Goal: Task Accomplishment & Management: Manage account settings

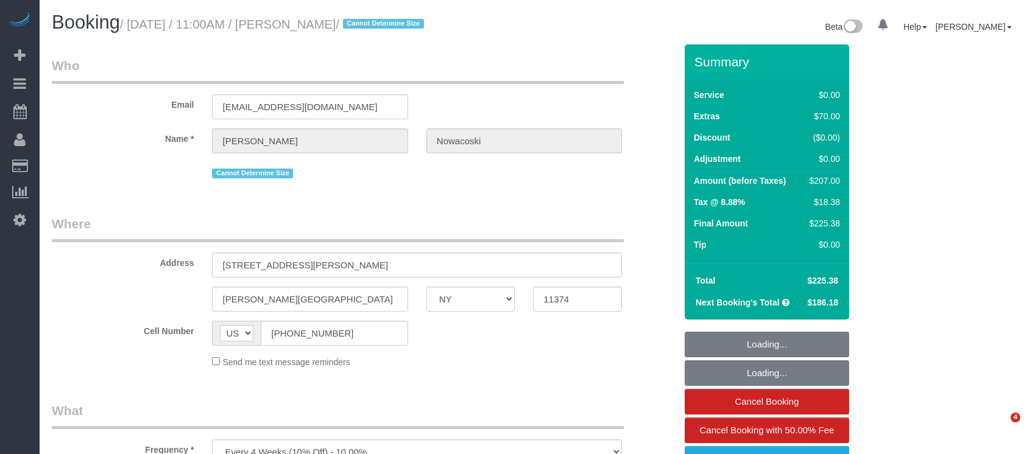
select select "NY"
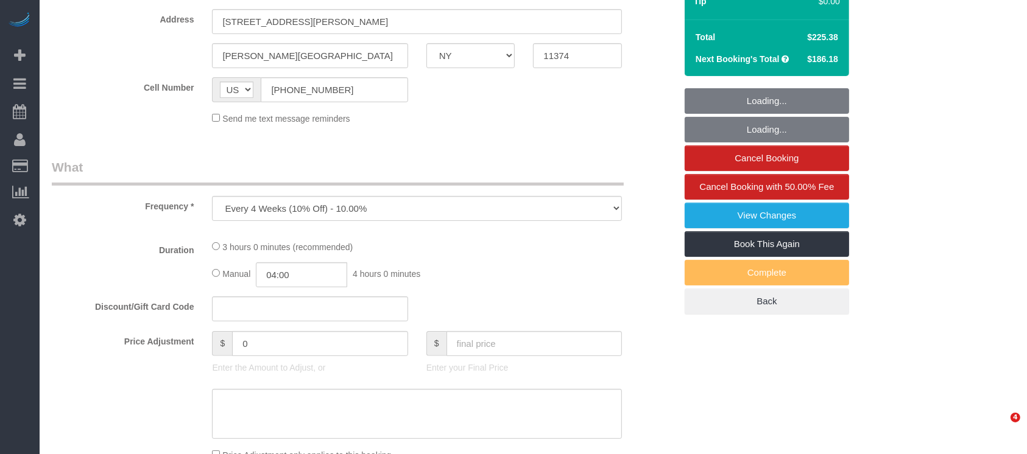
select select "spot1"
select select "number:58"
select select "number:73"
select select "number:14"
select select "number:5"
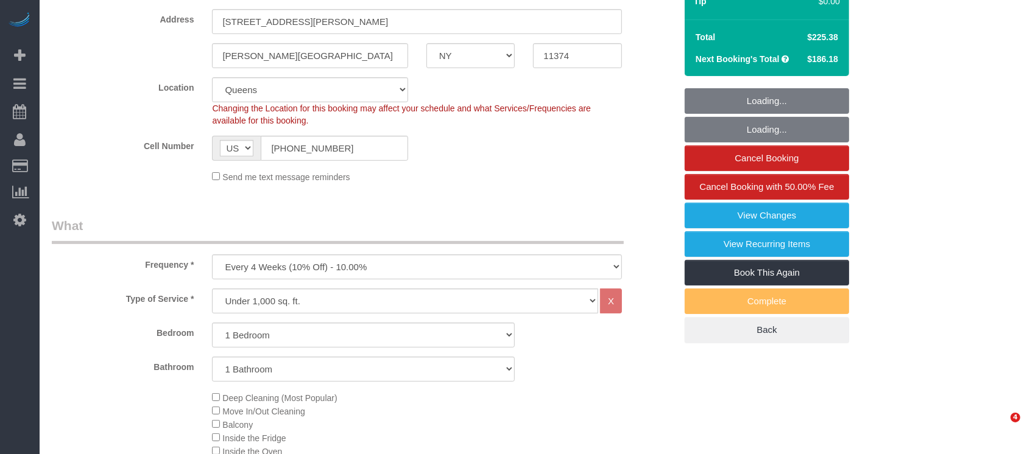
select select "string:stripe-pm_1RfAQq4VGloSiKo7ZanEvOFy"
select select "1"
select select "object:1380"
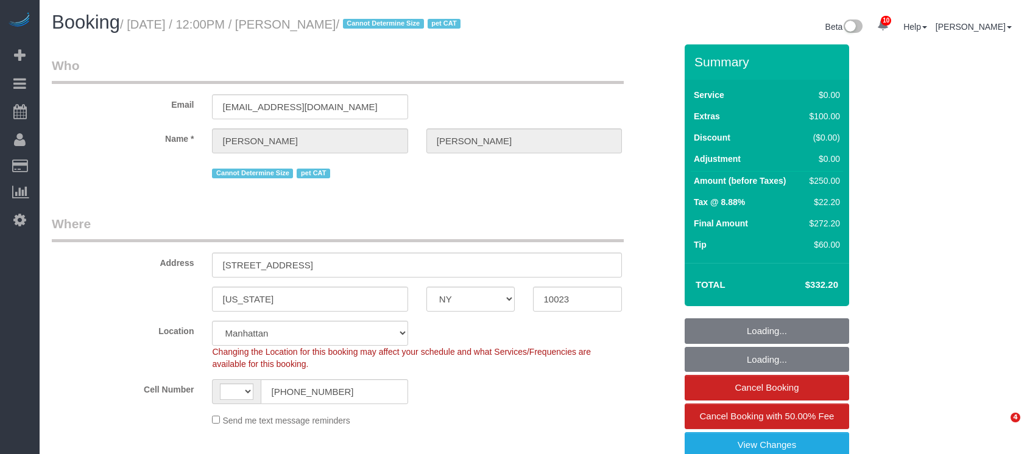
select select "NY"
select select "number:58"
select select "number:75"
select select "number:14"
select select "number:5"
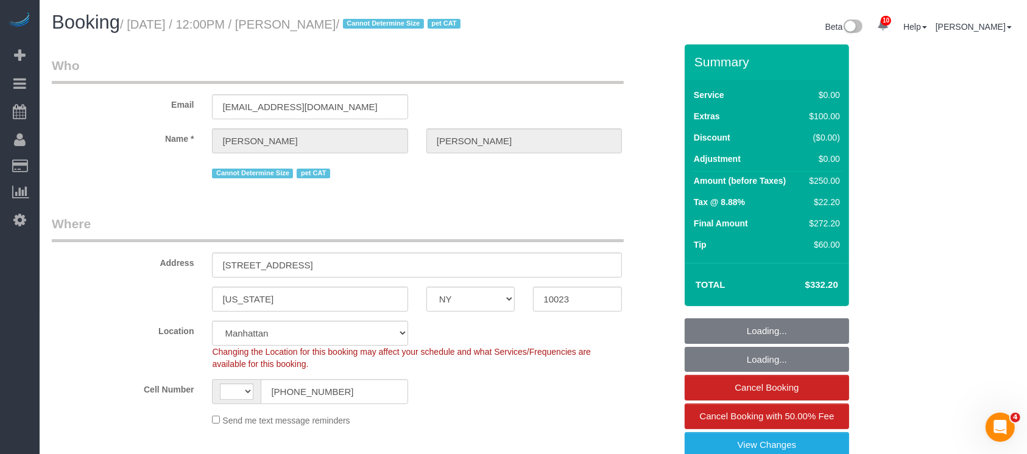
select select "string:US"
select select "object:865"
select select "string:stripe-pm_1S395j4VGloSiKo7pwDLkWs4"
select select "spot1"
select select "object:1365"
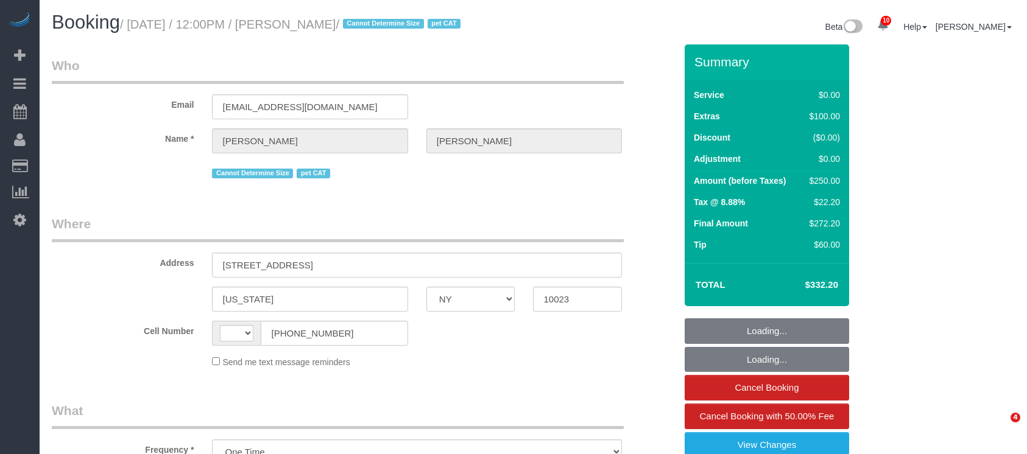
select select "NY"
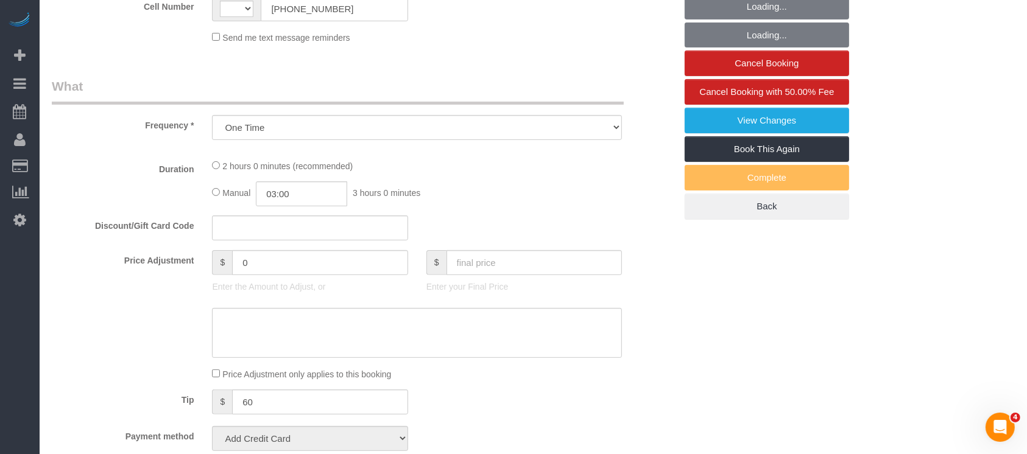
select select "string:US"
select select "number:58"
select select "number:75"
select select "number:14"
select select "number:5"
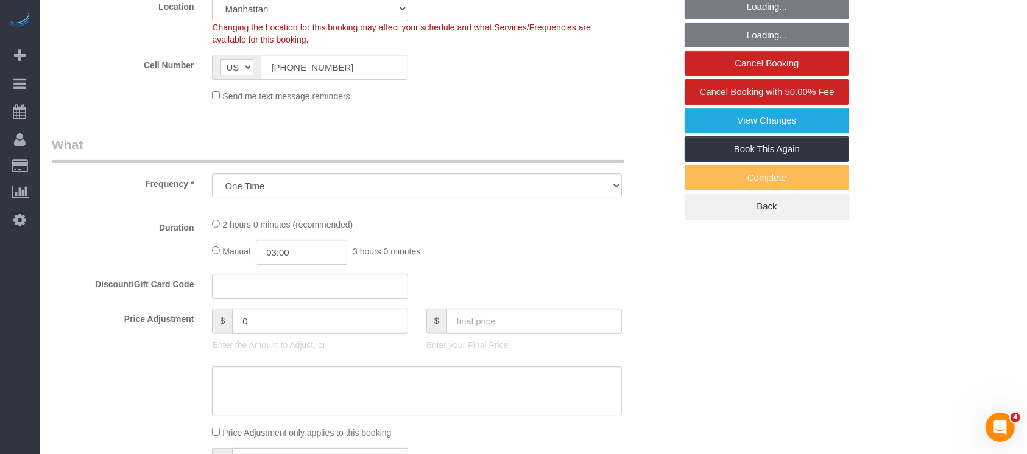
select select "object:869"
select select "string:stripe-pm_1S395j4VGloSiKo7pwDLkWs4"
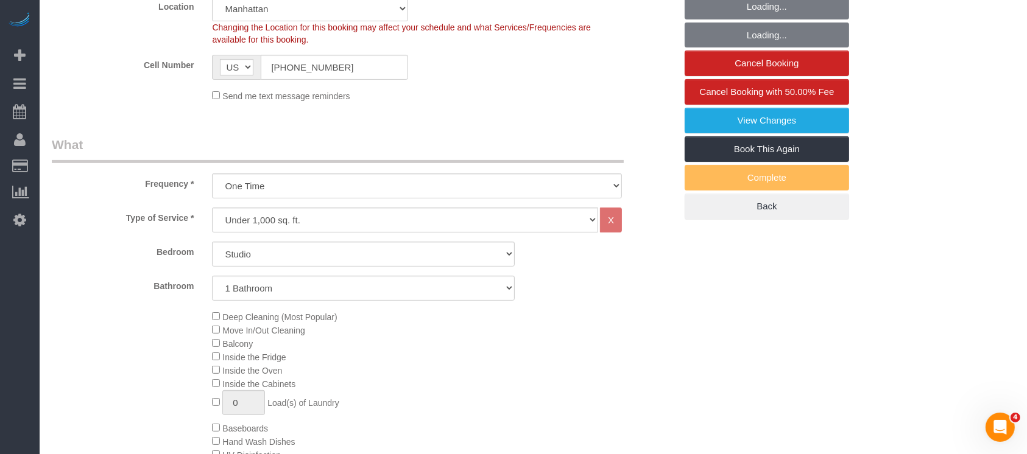
select select "spot1"
